Goal: Task Accomplishment & Management: Complete application form

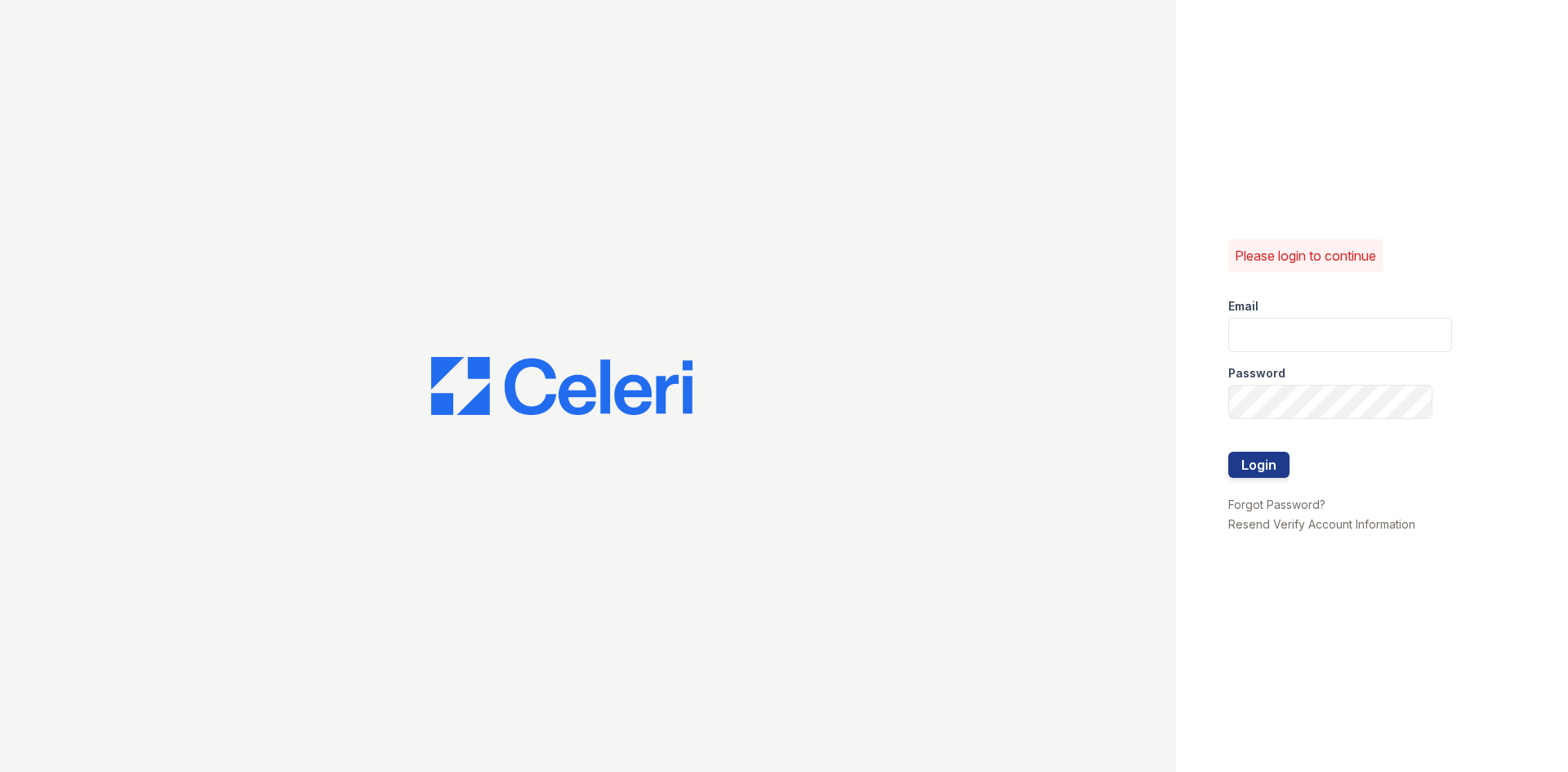
click at [1421, 338] on keeper-lock "Open Keeper Popup" at bounding box center [1413, 335] width 20 height 20
type input "monaes@livebe.com"
click at [1244, 460] on button "Login" at bounding box center [1259, 464] width 62 height 26
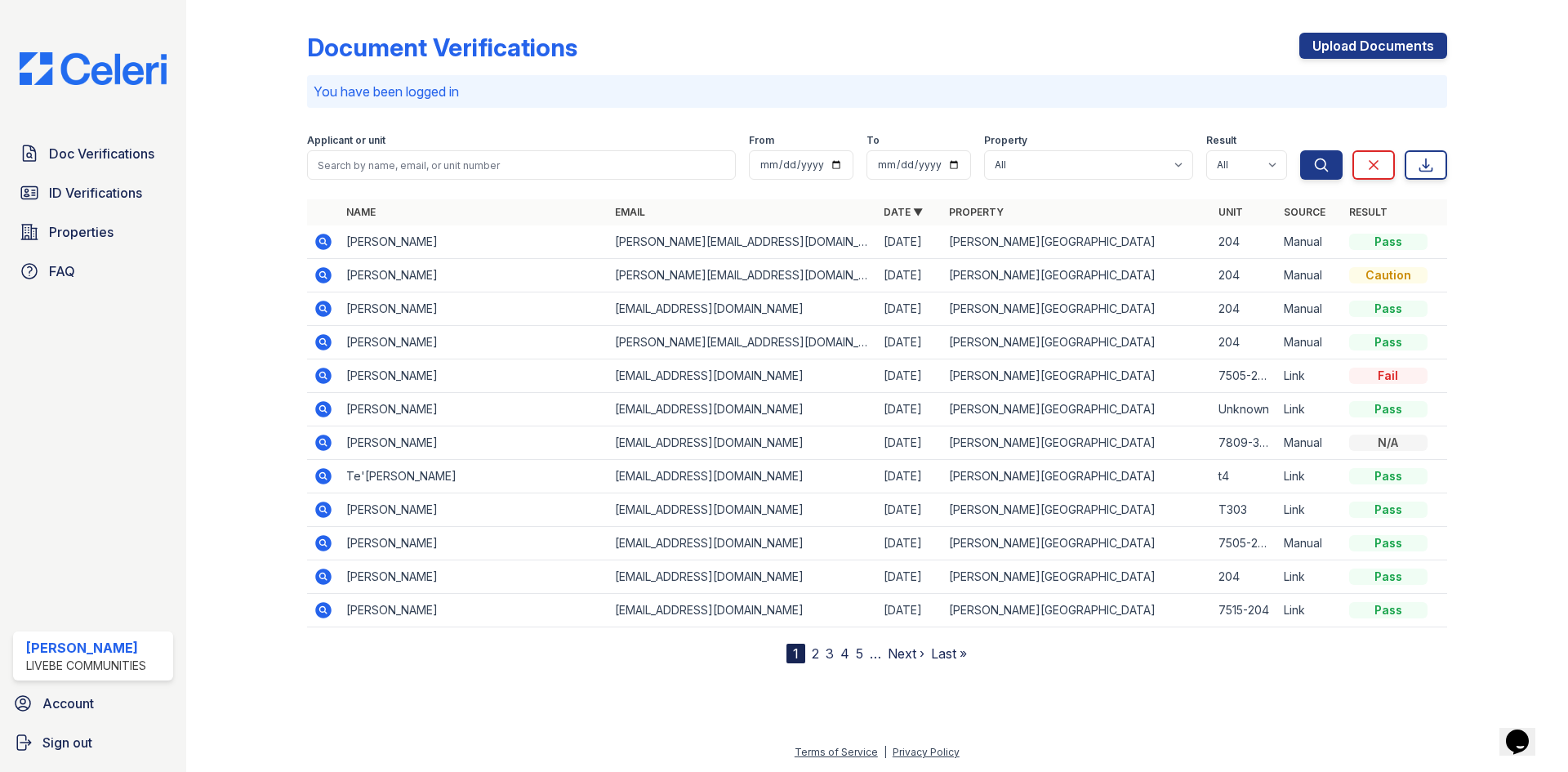
click at [320, 310] on icon at bounding box center [323, 309] width 20 height 20
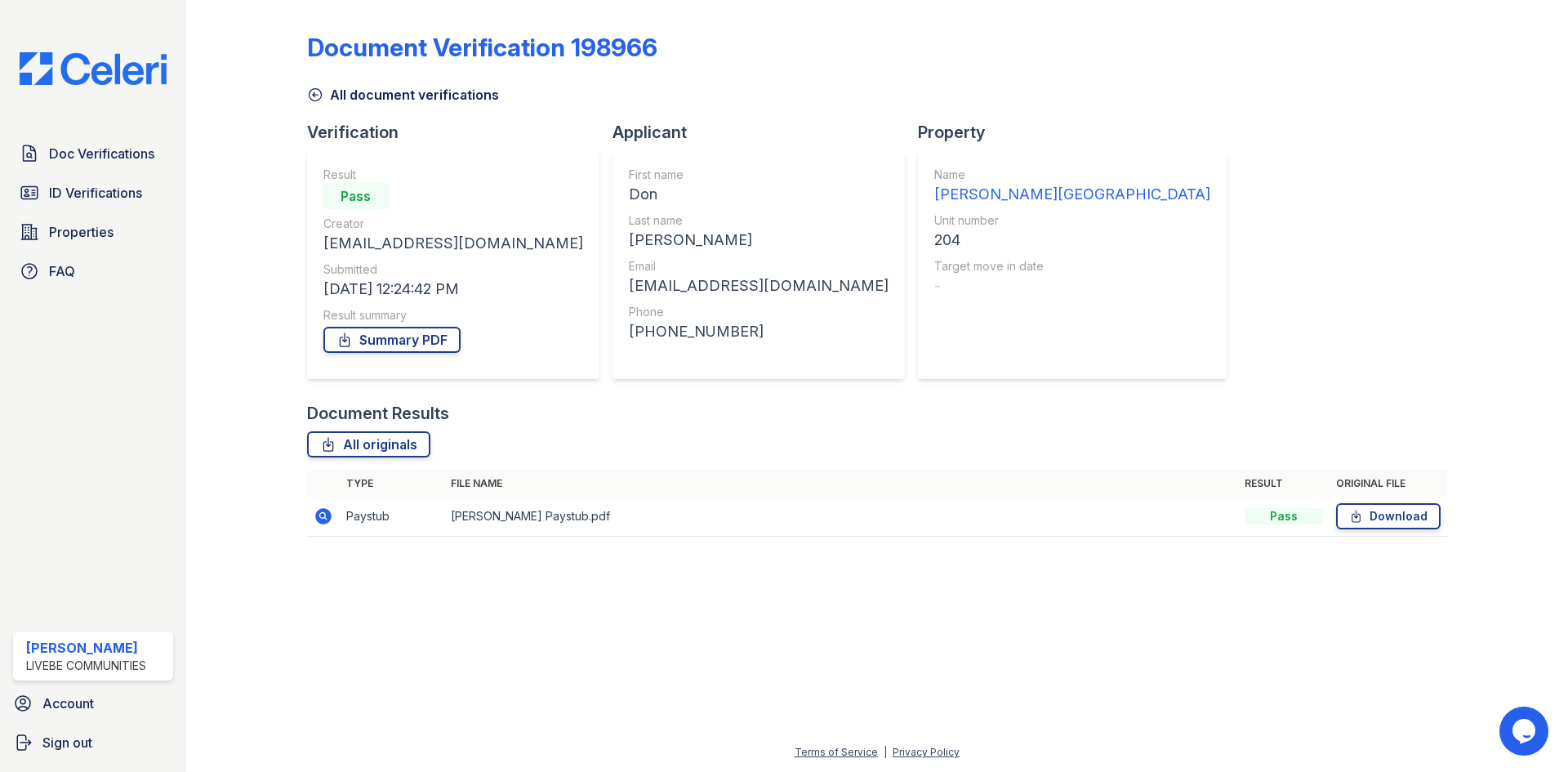
click at [629, 330] on div "+19729008078" at bounding box center [759, 331] width 260 height 23
drag, startPoint x: 533, startPoint y: 330, endPoint x: 672, endPoint y: 330, distance: 139.0
click at [672, 330] on div "+19729008078" at bounding box center [759, 331] width 260 height 23
copy div "9729008078"
click at [80, 157] on span "Doc Verifications" at bounding box center [101, 154] width 105 height 20
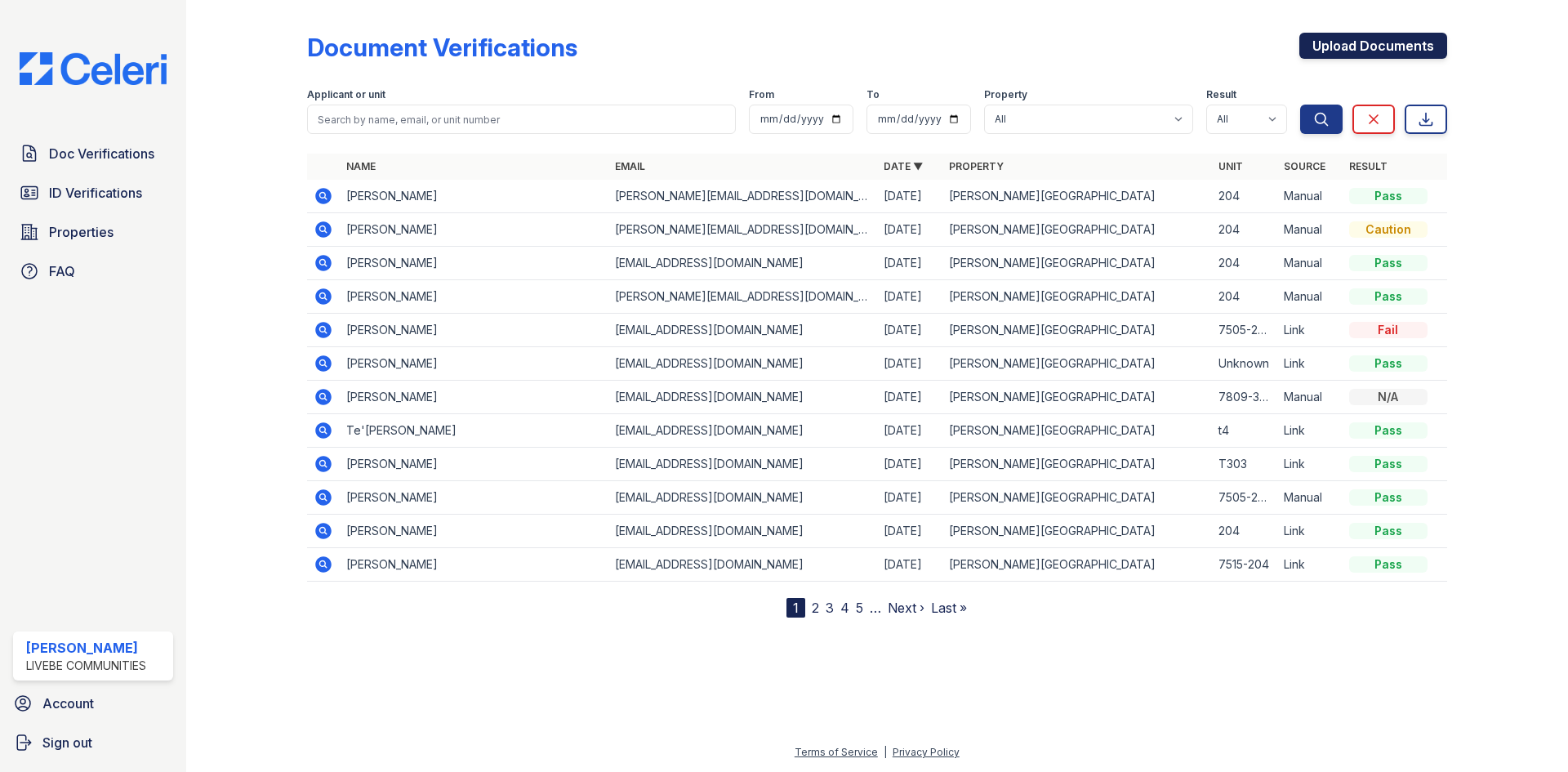
click at [1339, 45] on link "Upload Documents" at bounding box center [1372, 45] width 148 height 26
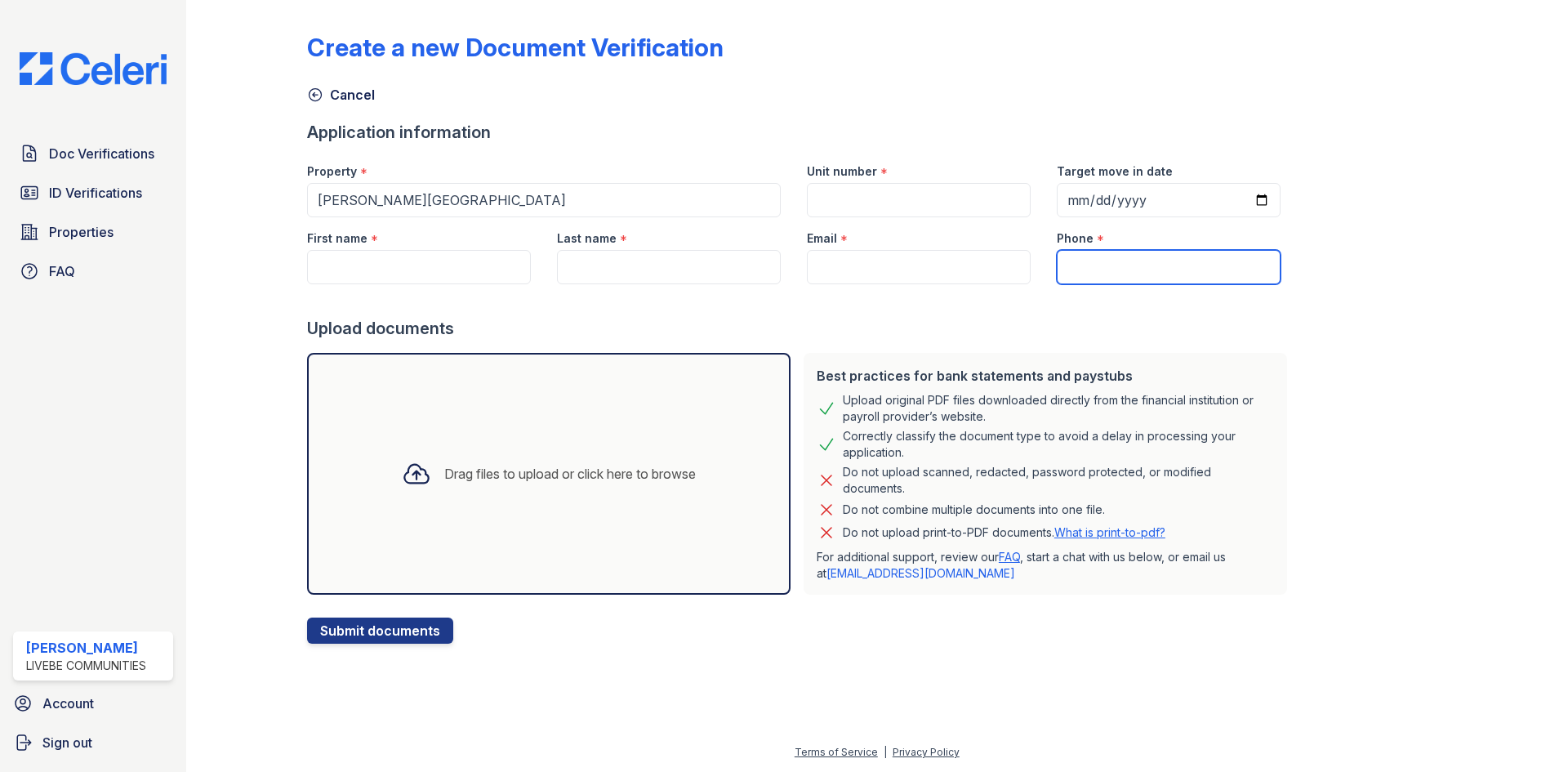
click at [1076, 254] on input "Phone" at bounding box center [1168, 267] width 224 height 34
paste input "9729008078"
type input "9729008078"
click at [912, 200] on input "Unit number" at bounding box center [918, 200] width 224 height 34
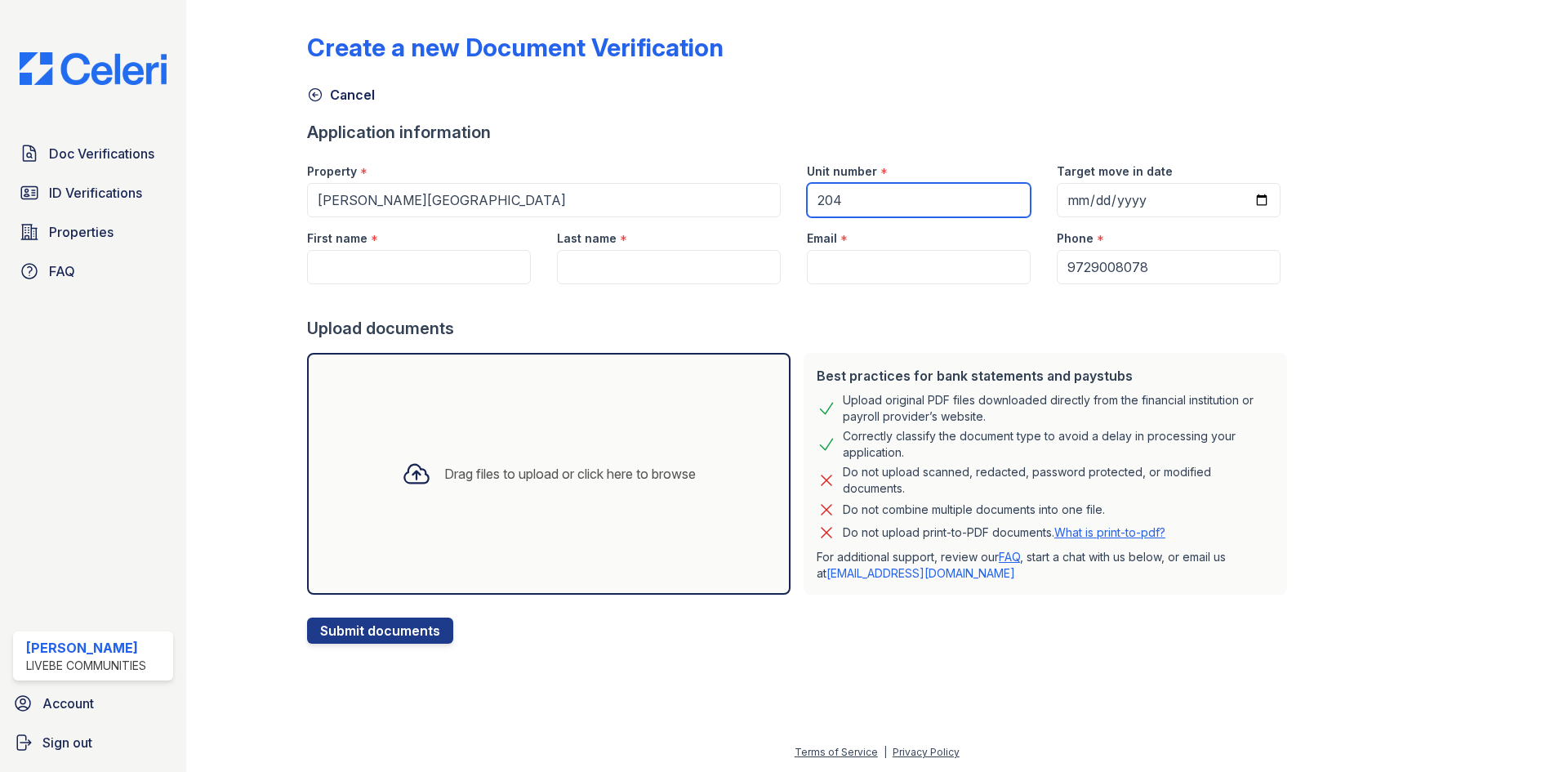
type input "204"
click at [428, 273] on input "First name" at bounding box center [418, 267] width 224 height 34
type input "Don"
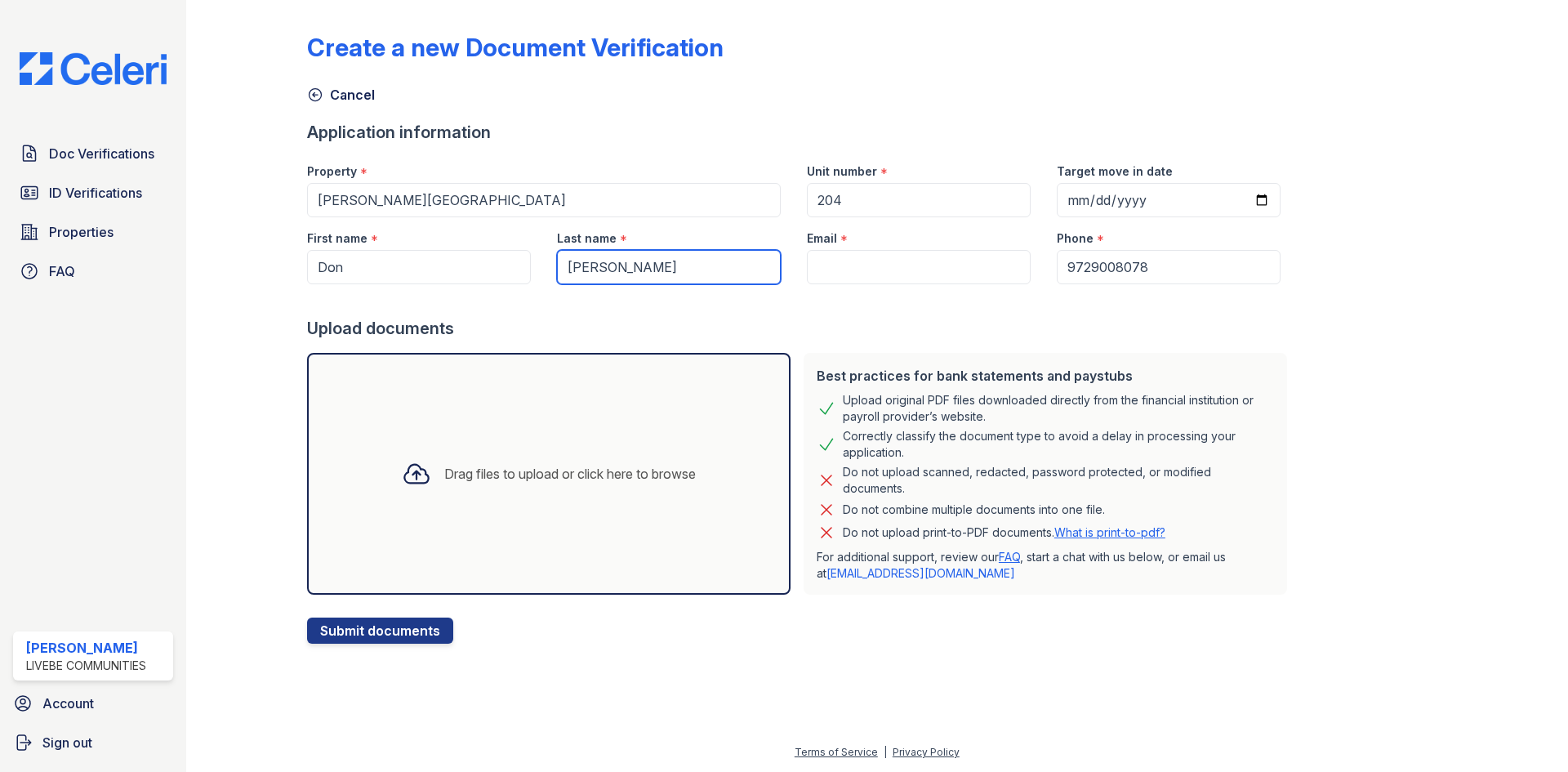
type input "Waldron"
type input "[EMAIL_ADDRESS][DOMAIN_NAME]"
click at [664, 411] on div "Drag files to upload or click here to browse" at bounding box center [549, 473] width 483 height 242
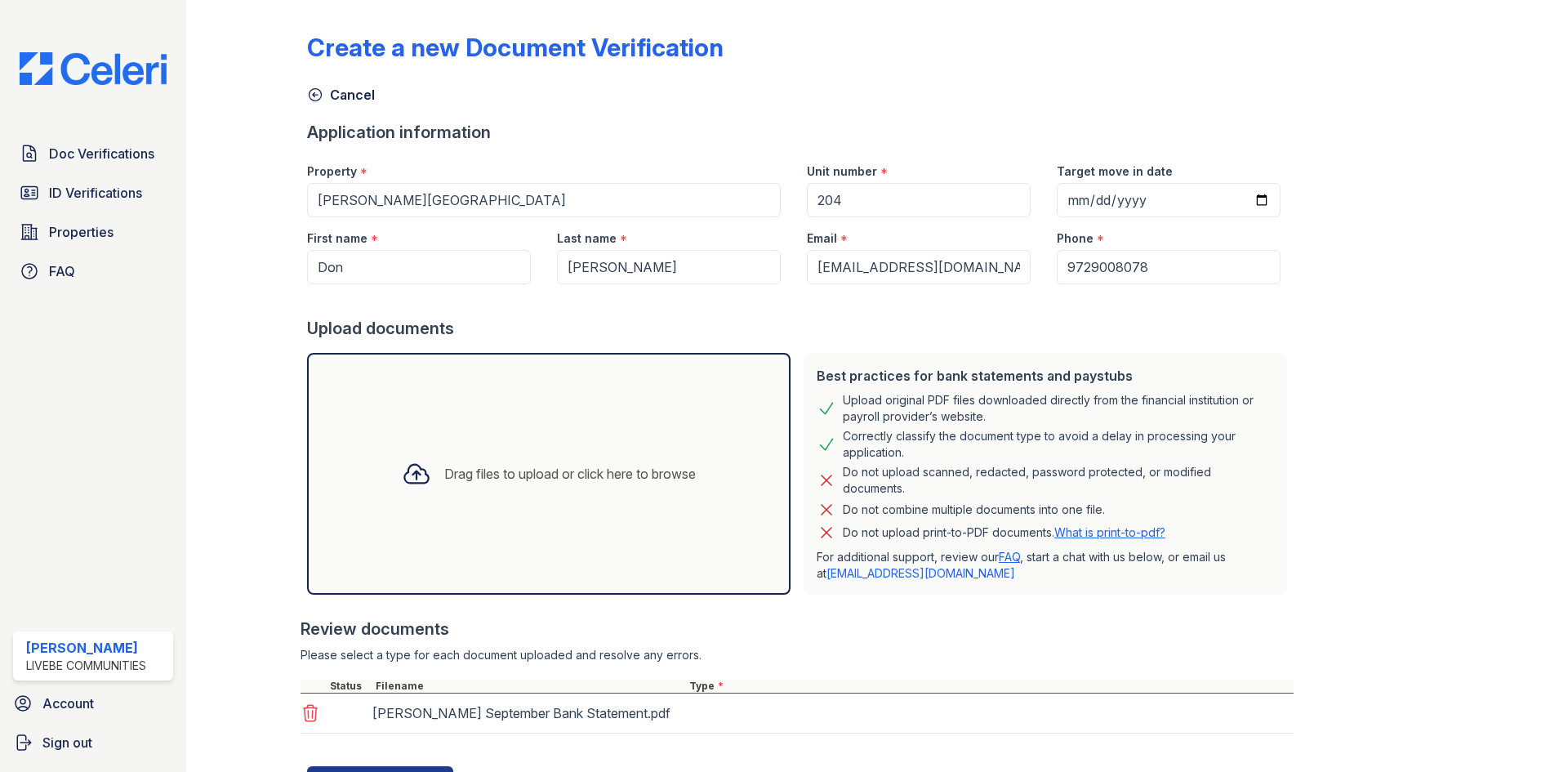
click at [630, 416] on div "Drag files to upload or click here to browse" at bounding box center [549, 473] width 483 height 242
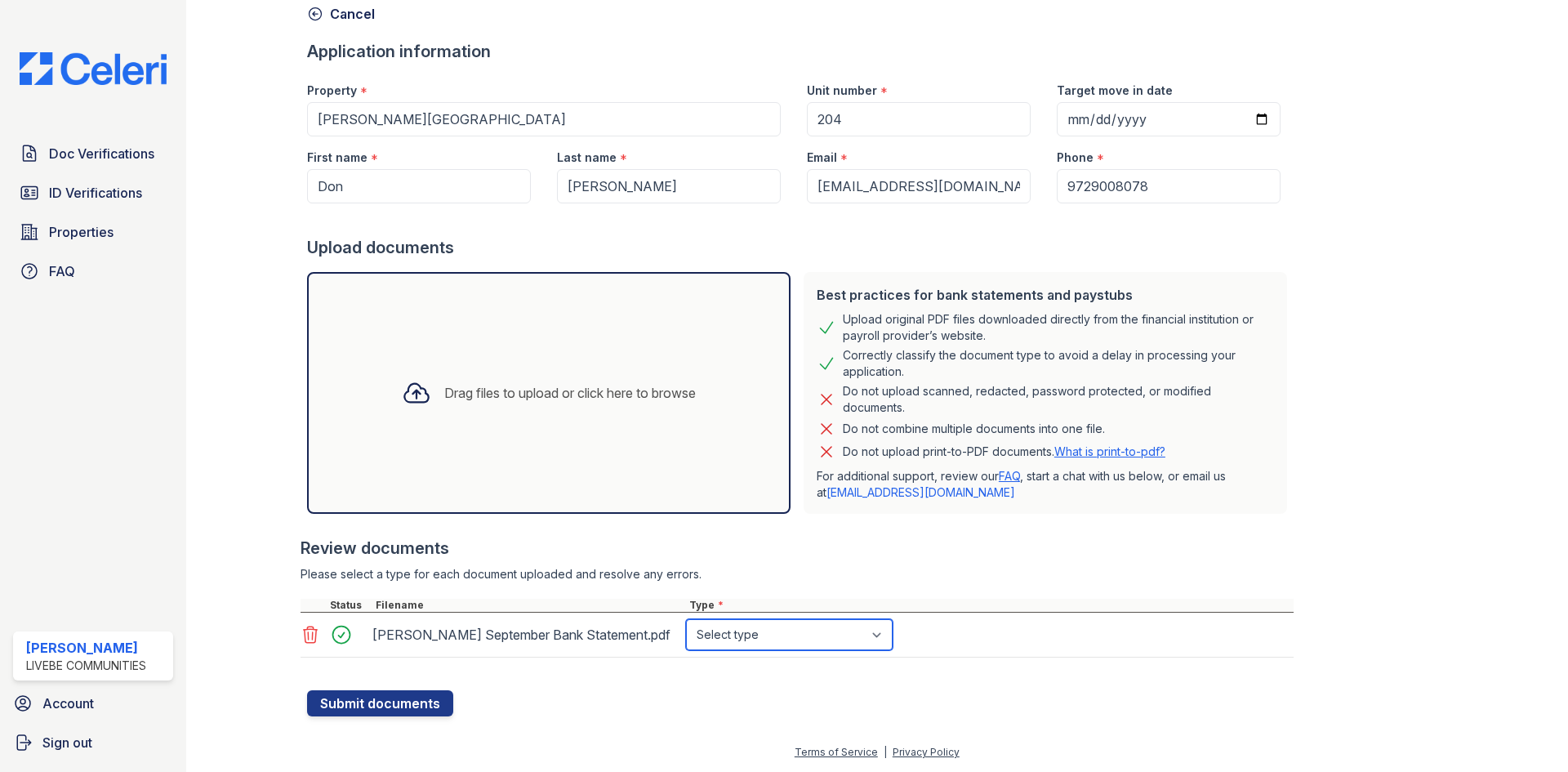
click at [767, 638] on select "Select type Paystub Bank Statement Offer Letter Tax Documents Benefit Award Let…" at bounding box center [789, 634] width 206 height 31
select select "bank_statement"
click at [686, 619] on select "Select type Paystub Bank Statement Offer Letter Tax Documents Benefit Award Let…" at bounding box center [789, 634] width 206 height 31
click at [393, 701] on button "Submit documents" at bounding box center [379, 702] width 146 height 26
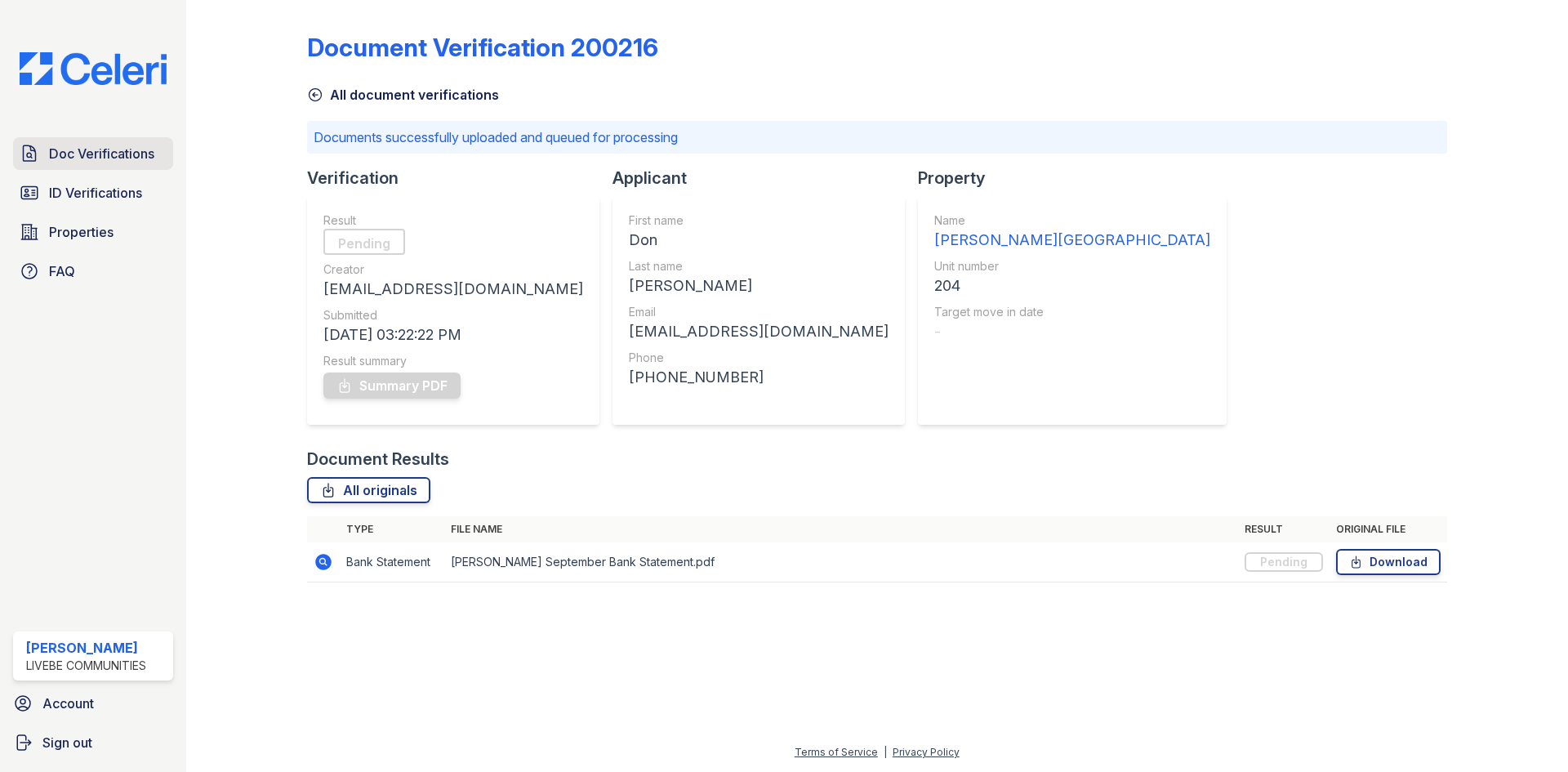
click at [67, 158] on span "Doc Verifications" at bounding box center [101, 154] width 105 height 20
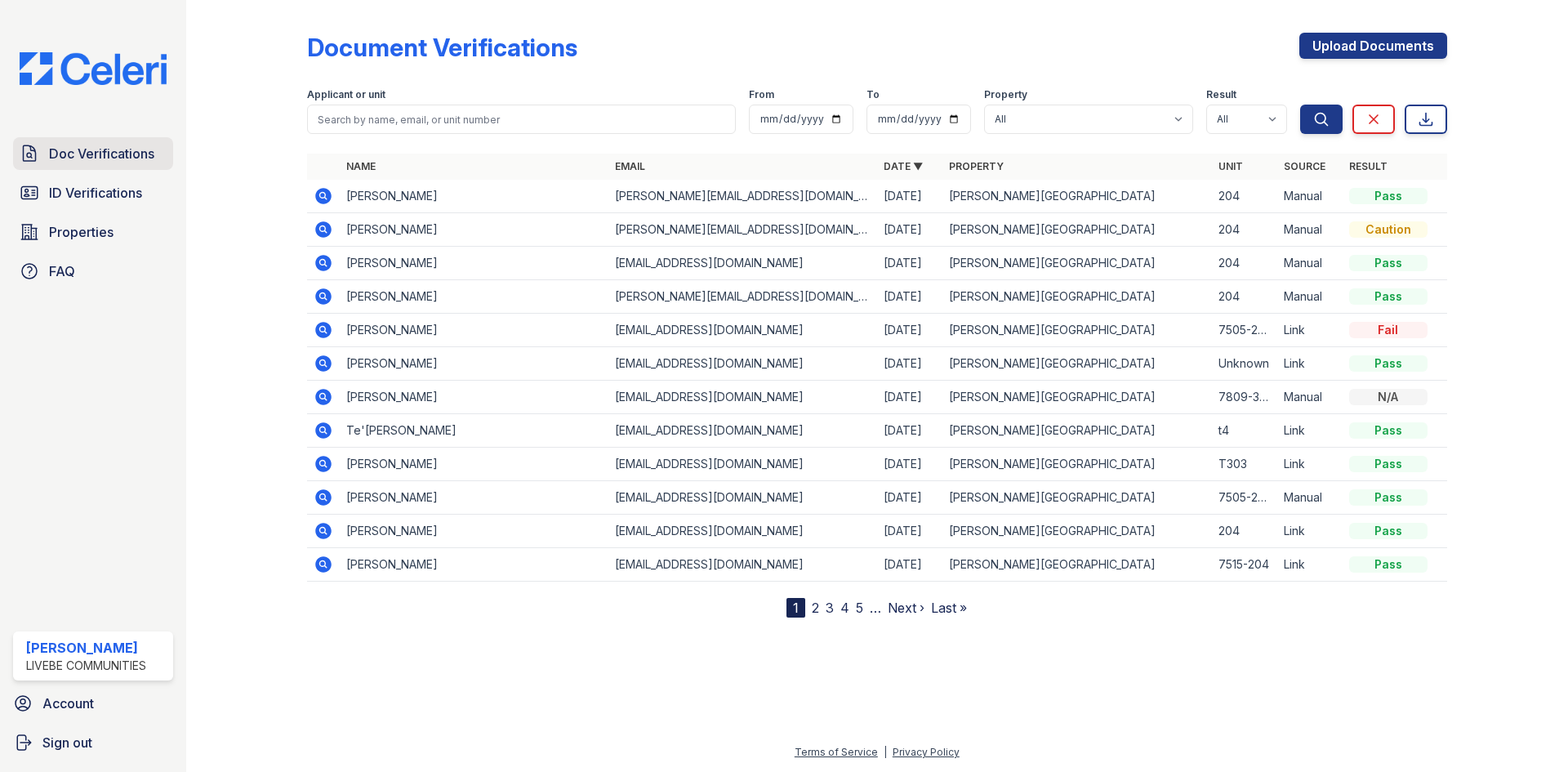
click at [59, 152] on span "Doc Verifications" at bounding box center [101, 154] width 105 height 20
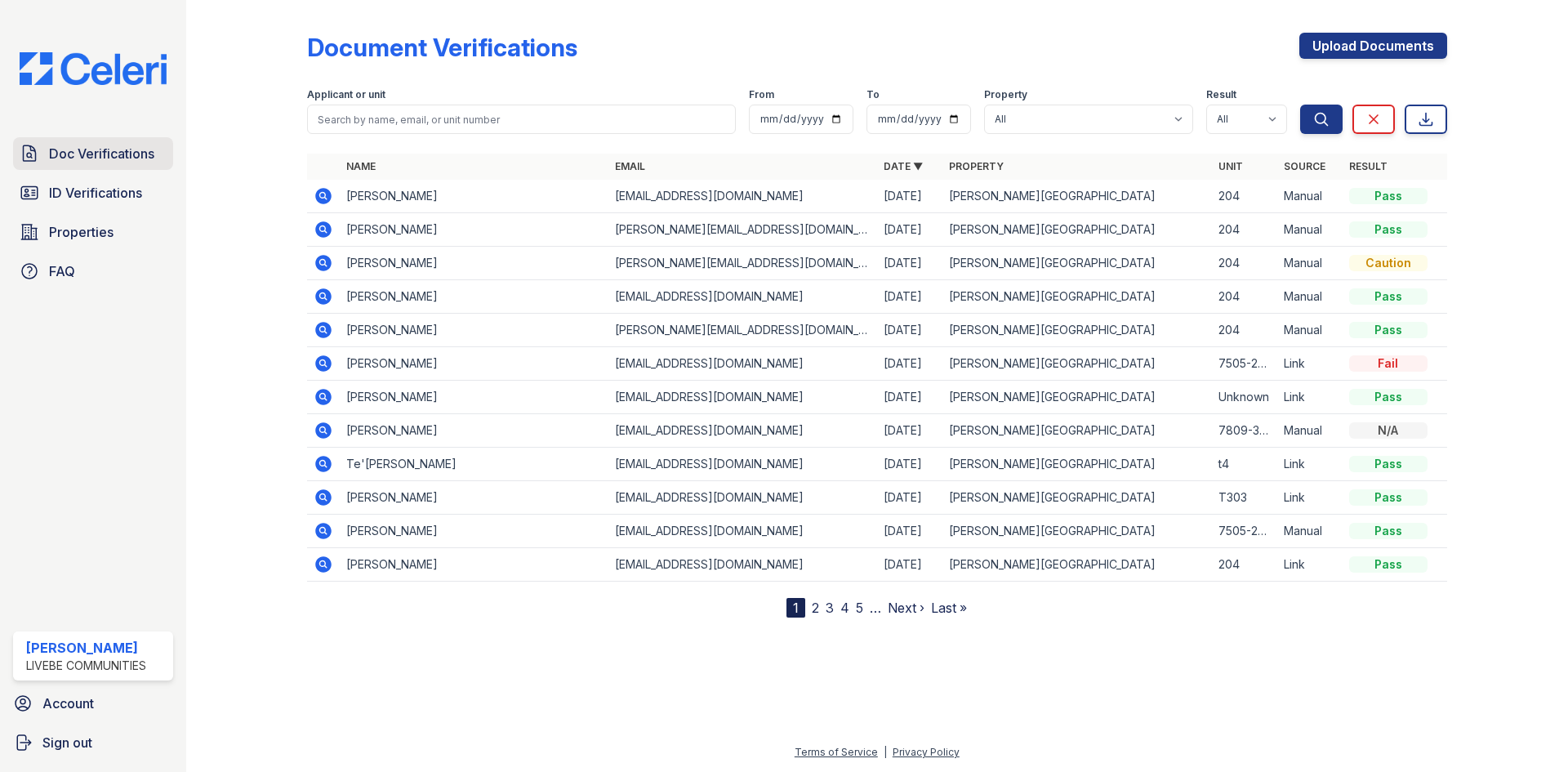
click at [111, 158] on span "Doc Verifications" at bounding box center [101, 154] width 105 height 20
click at [322, 296] on icon at bounding box center [322, 295] width 5 height 5
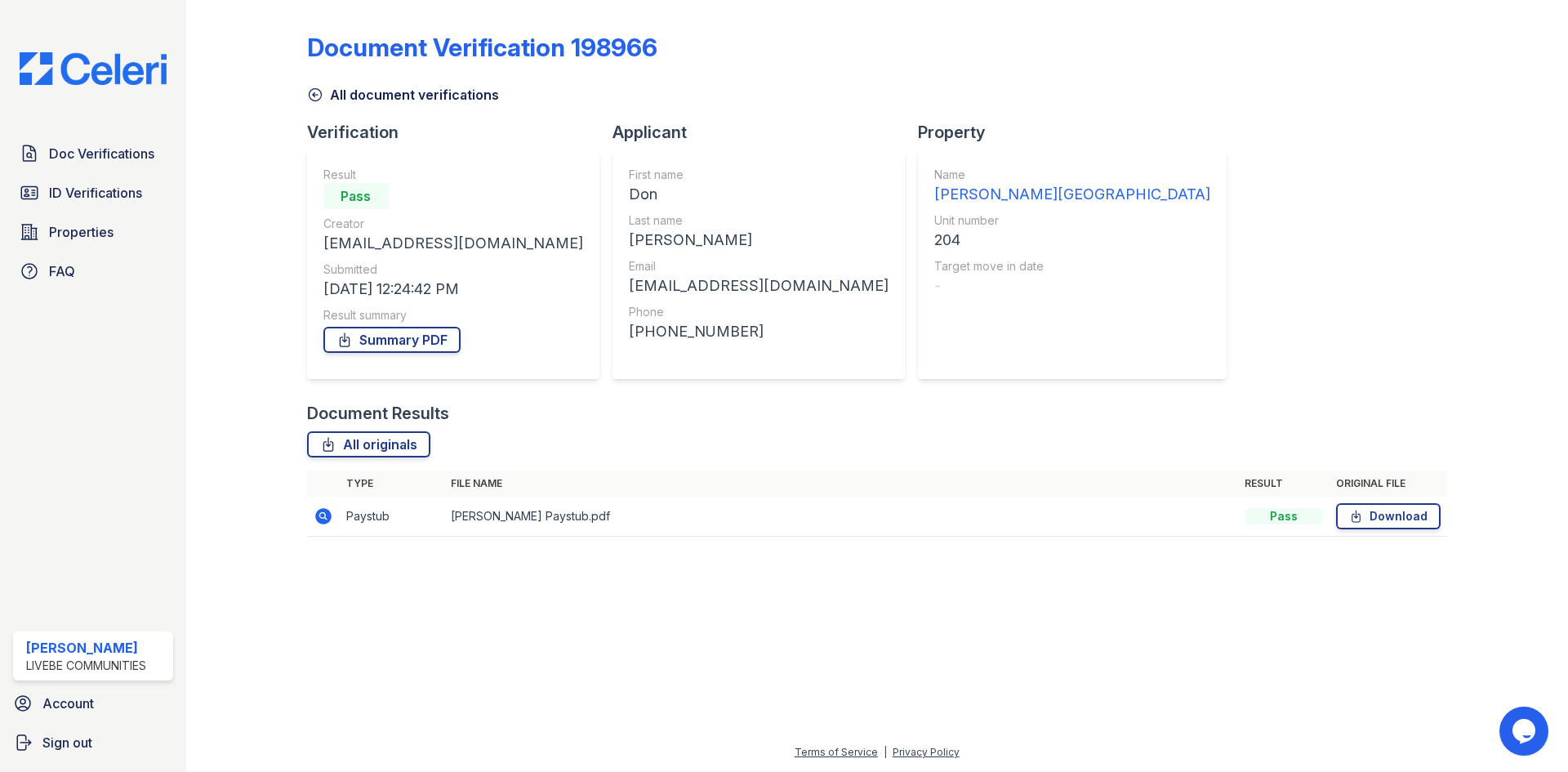
click at [328, 514] on icon at bounding box center [323, 516] width 16 height 16
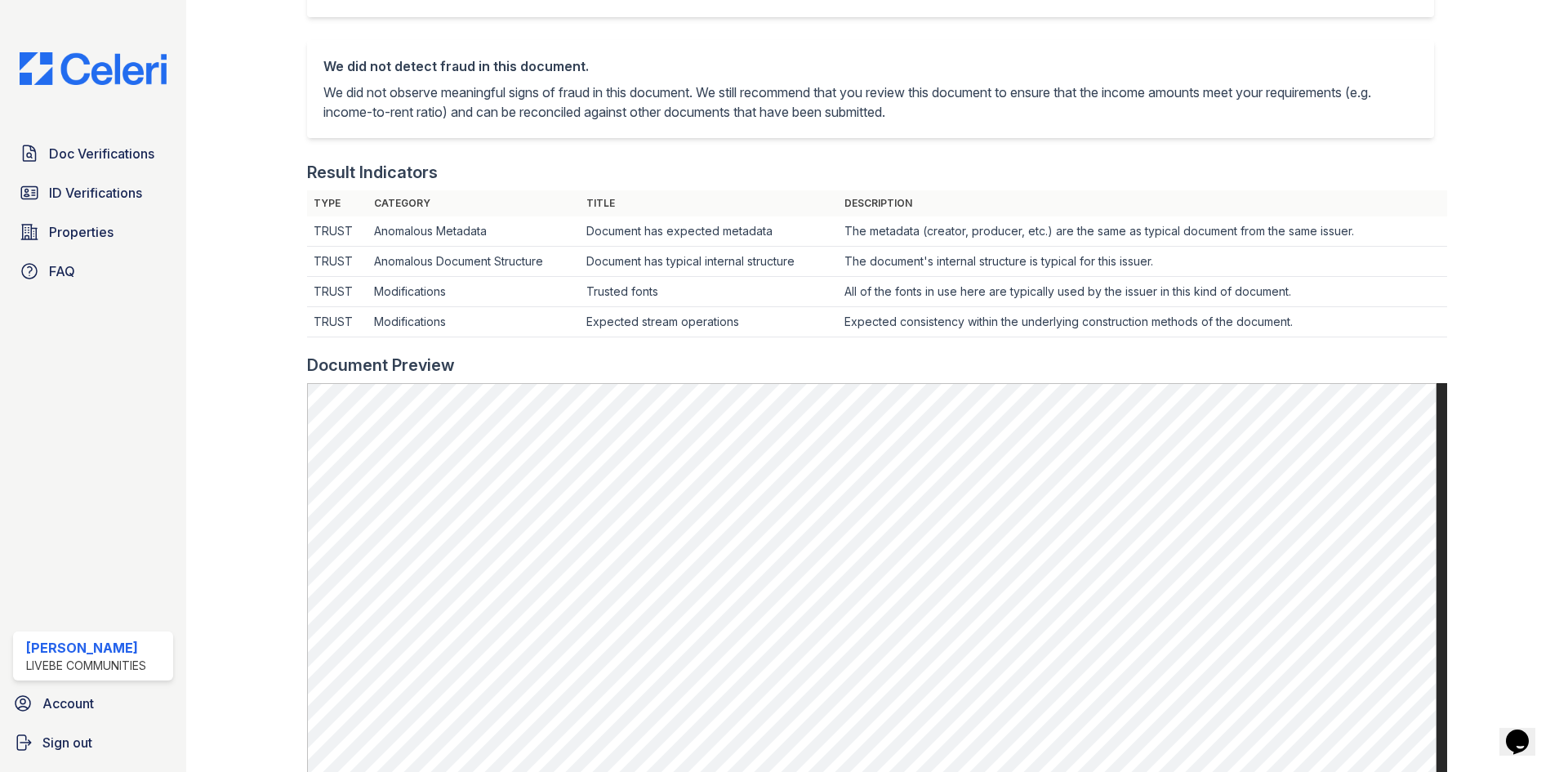
scroll to position [81, 0]
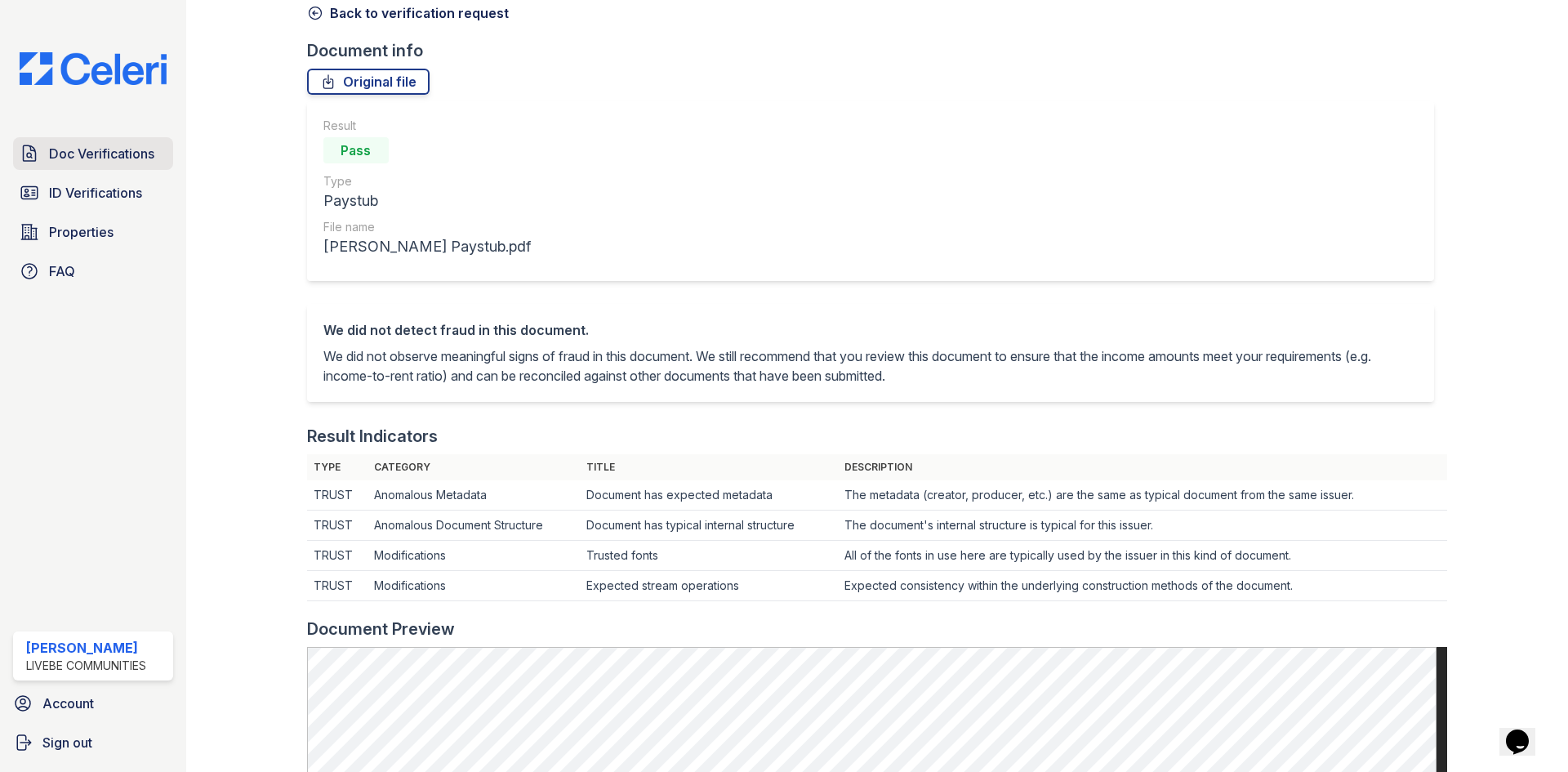
click at [106, 154] on span "Doc Verifications" at bounding box center [101, 154] width 105 height 20
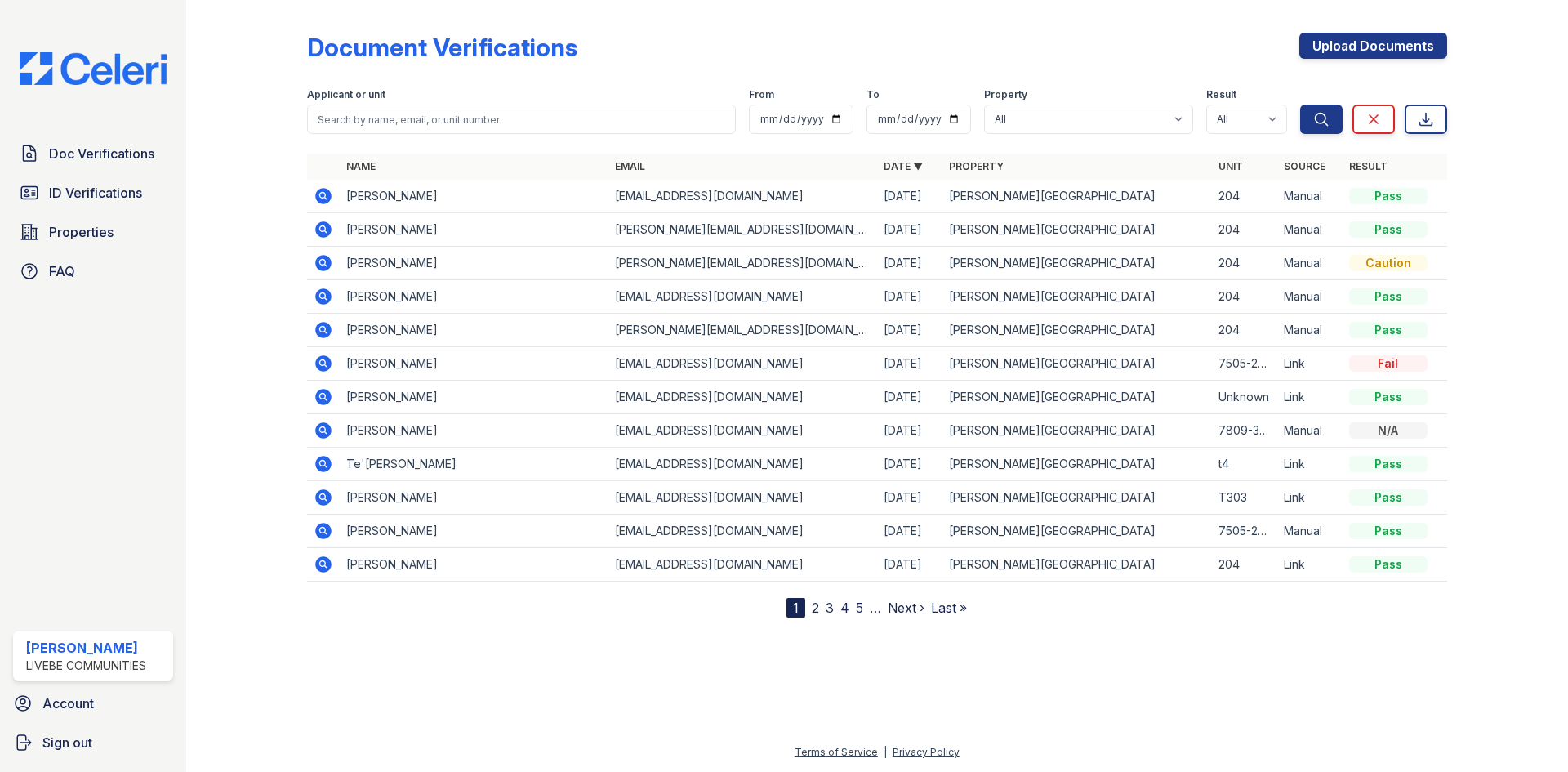
click at [322, 265] on icon at bounding box center [323, 262] width 16 height 16
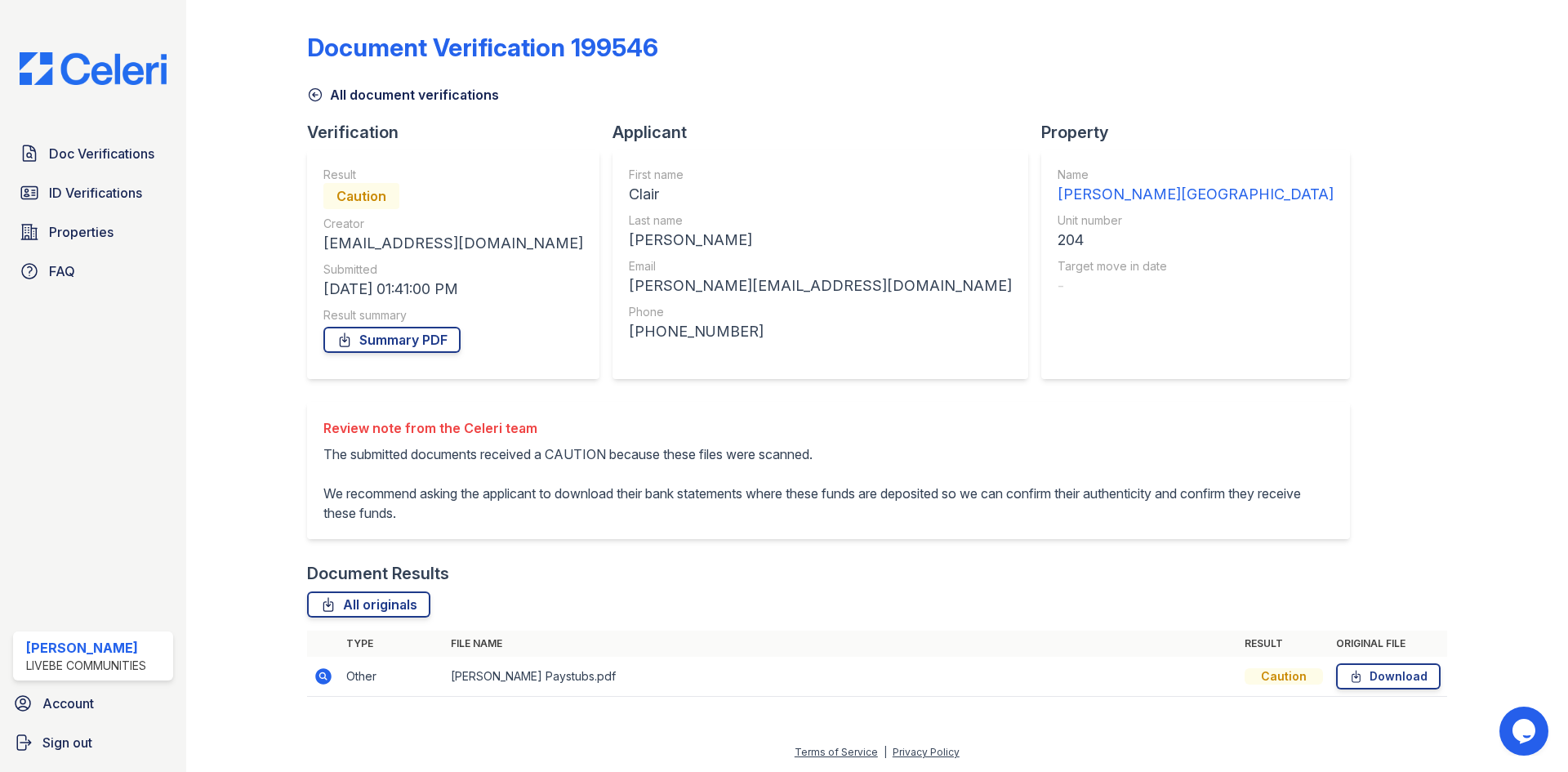
click at [321, 684] on icon at bounding box center [323, 676] width 16 height 16
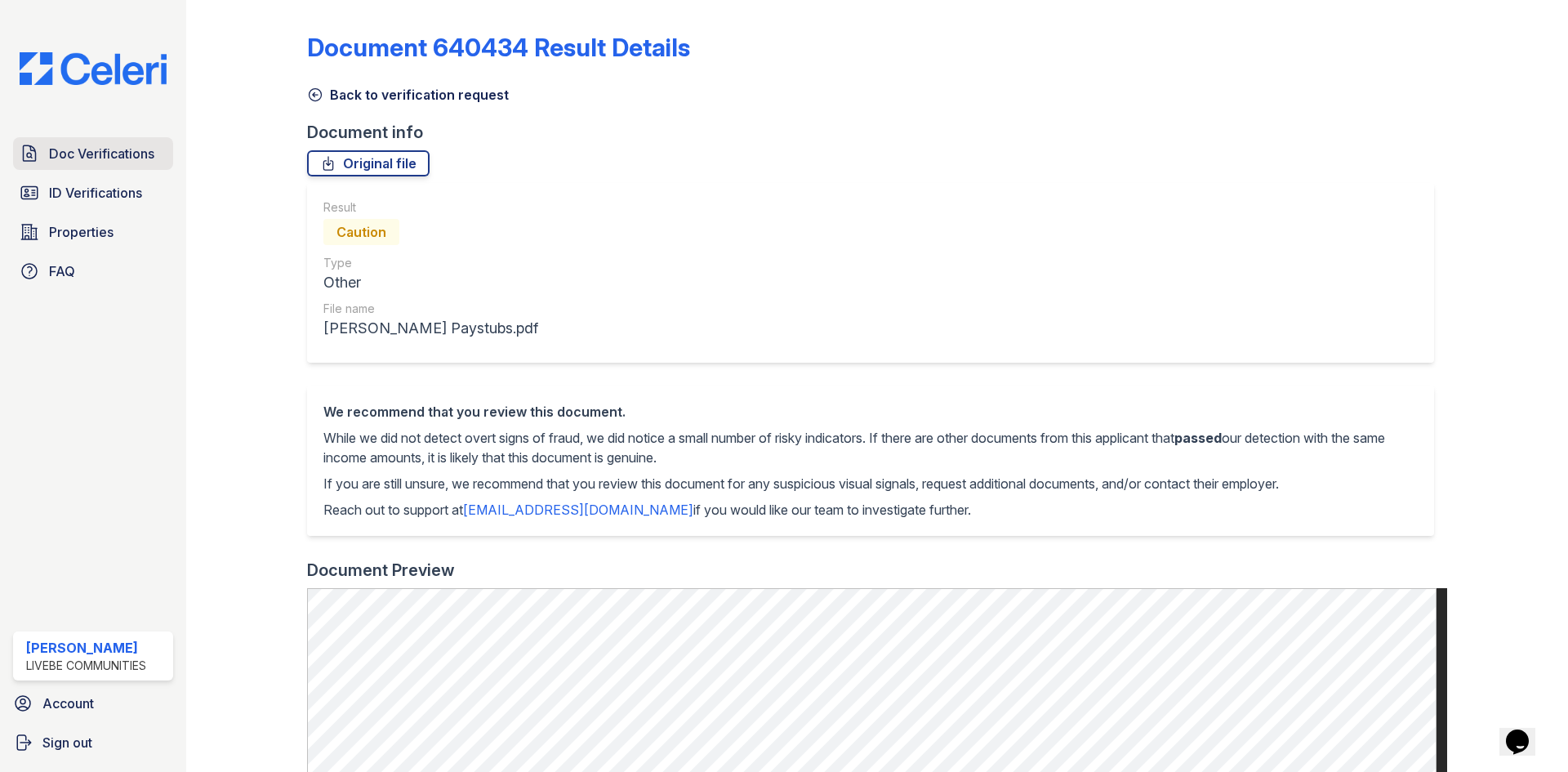
click at [88, 155] on span "Doc Verifications" at bounding box center [101, 154] width 105 height 20
